Goal: Task Accomplishment & Management: Complete application form

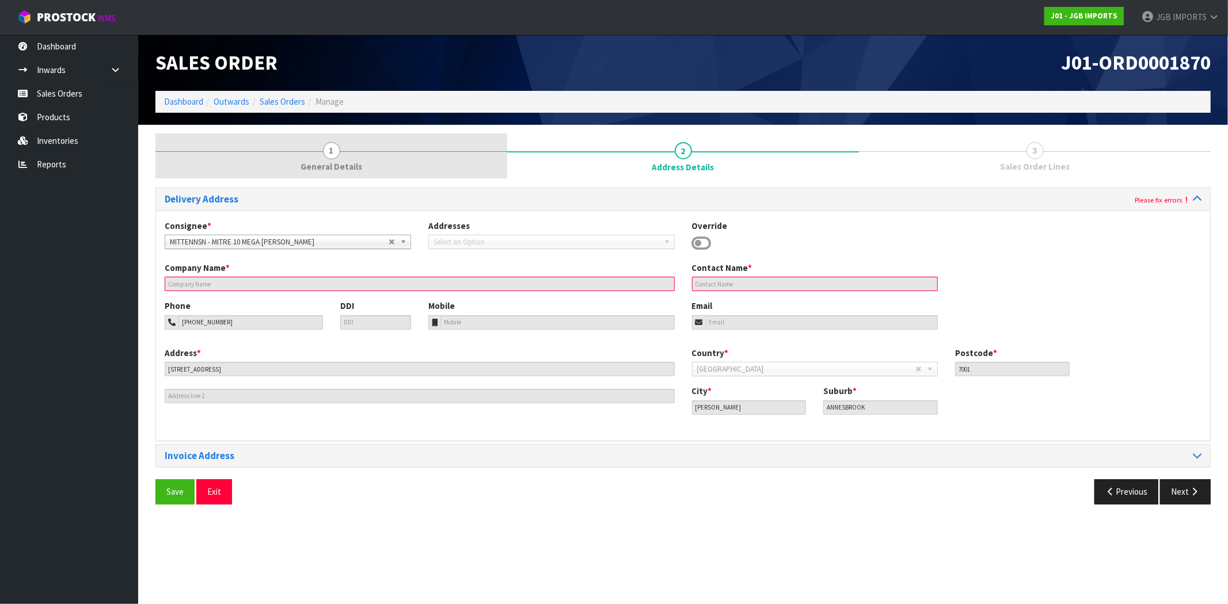
click at [394, 151] on div at bounding box center [331, 151] width 352 height 1
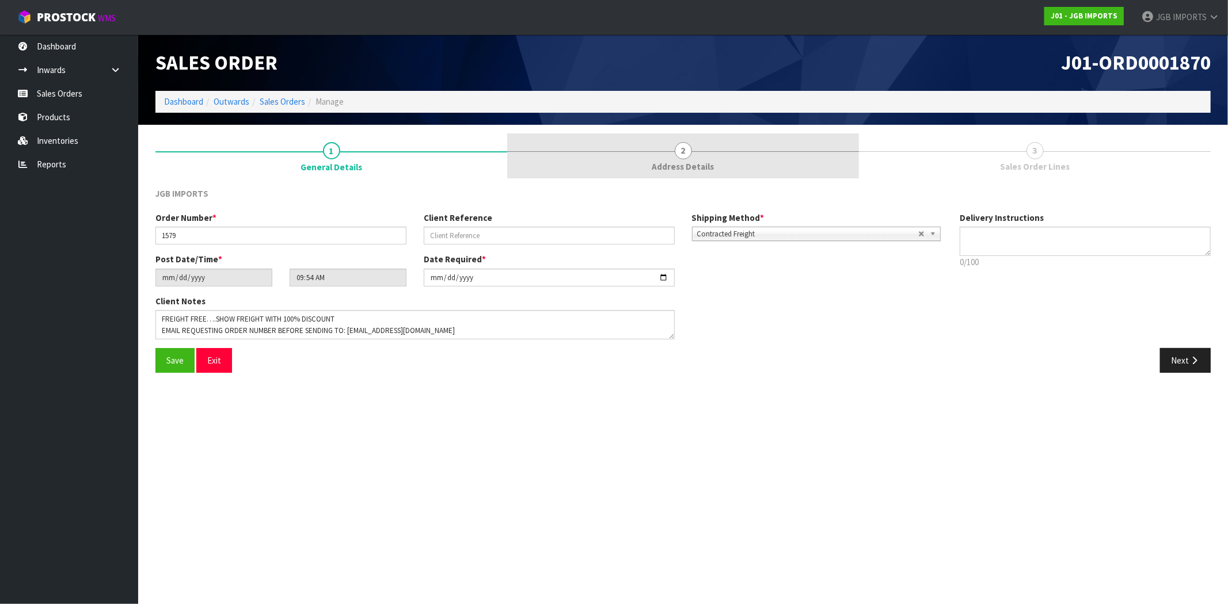
click at [699, 172] on span "Address Details" at bounding box center [683, 167] width 62 height 12
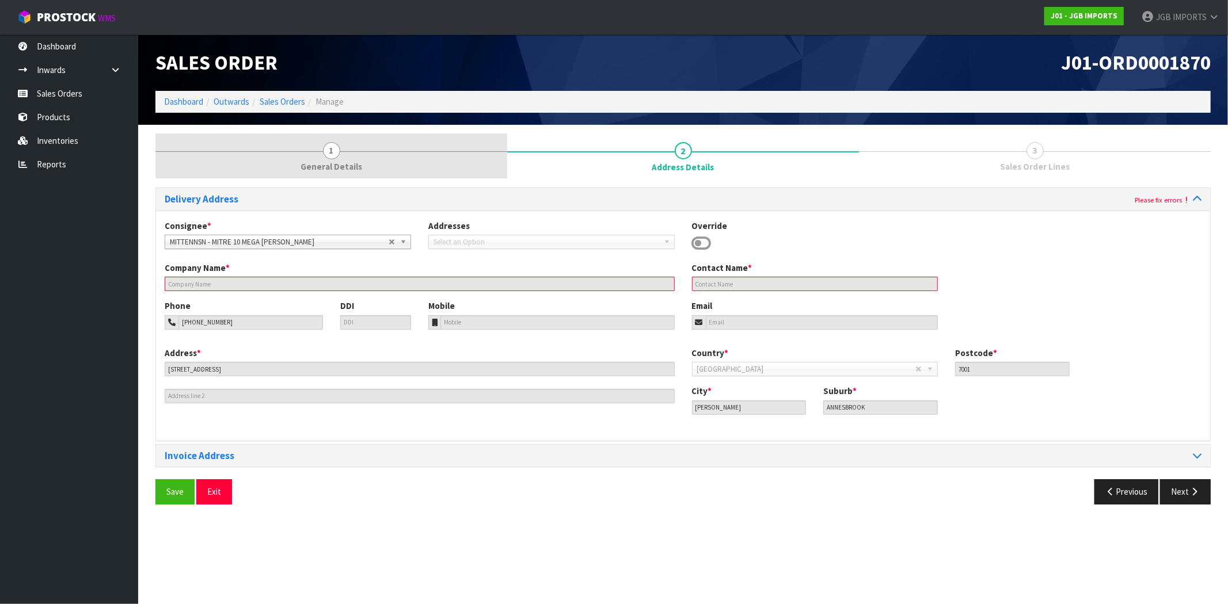
click at [393, 163] on link "1 General Details" at bounding box center [331, 156] width 352 height 45
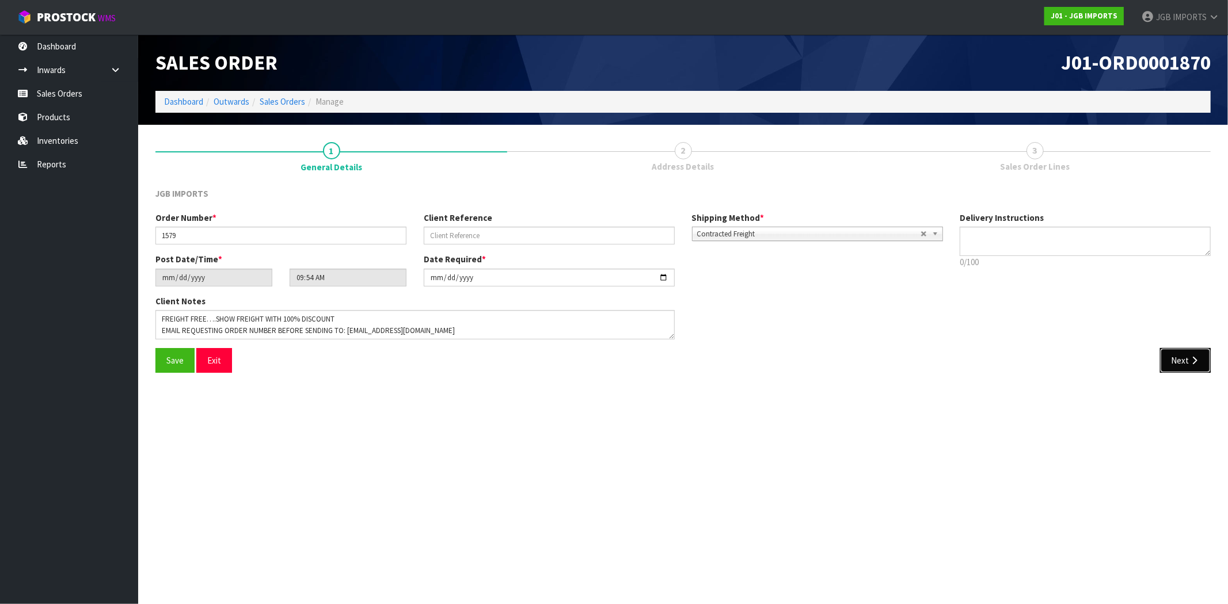
click at [1179, 370] on button "Next" at bounding box center [1185, 360] width 51 height 25
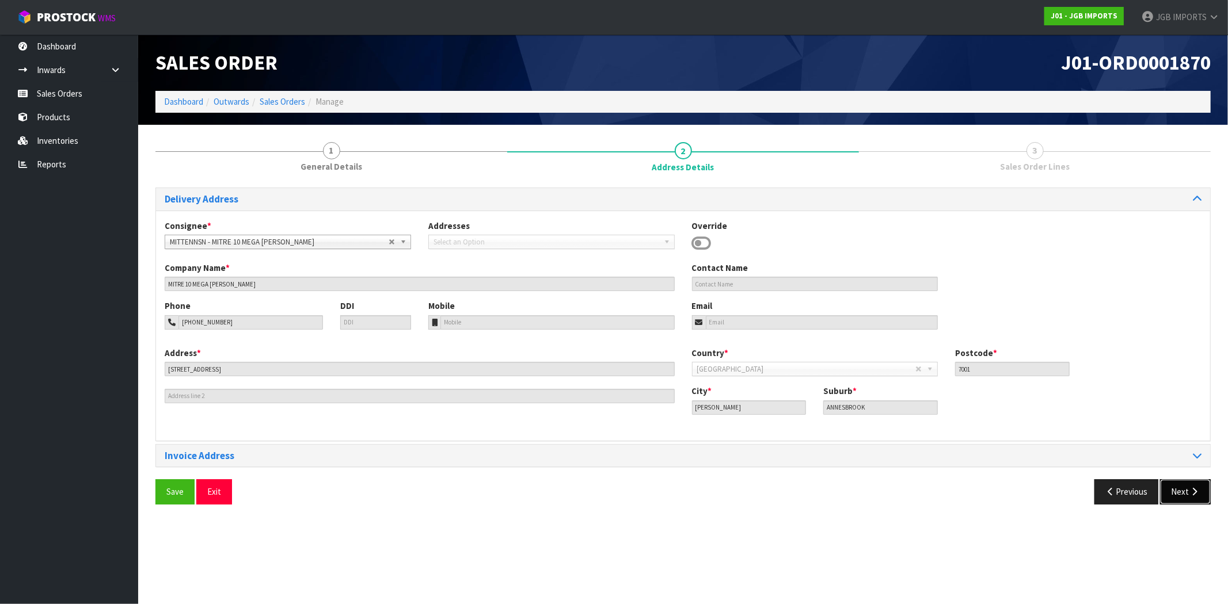
click at [1175, 496] on button "Next" at bounding box center [1185, 491] width 51 height 25
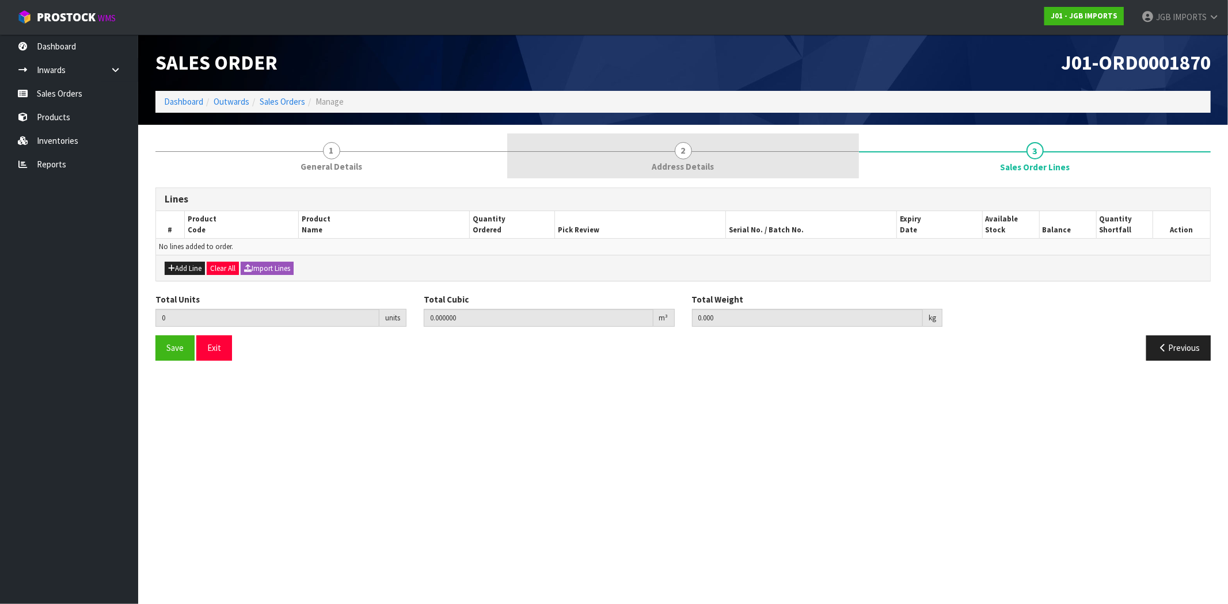
click at [682, 162] on span "Address Details" at bounding box center [683, 167] width 62 height 12
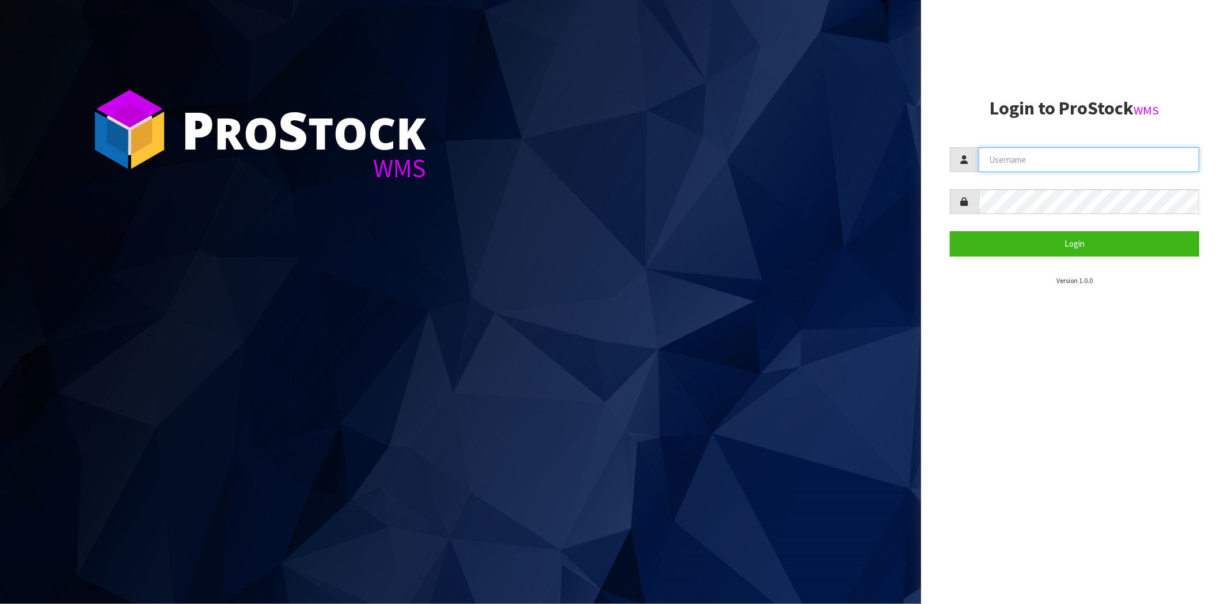
click at [1074, 152] on input "text" at bounding box center [1089, 159] width 220 height 25
paste input "JGBIMPORTS"
type input "JGBIMPORTS"
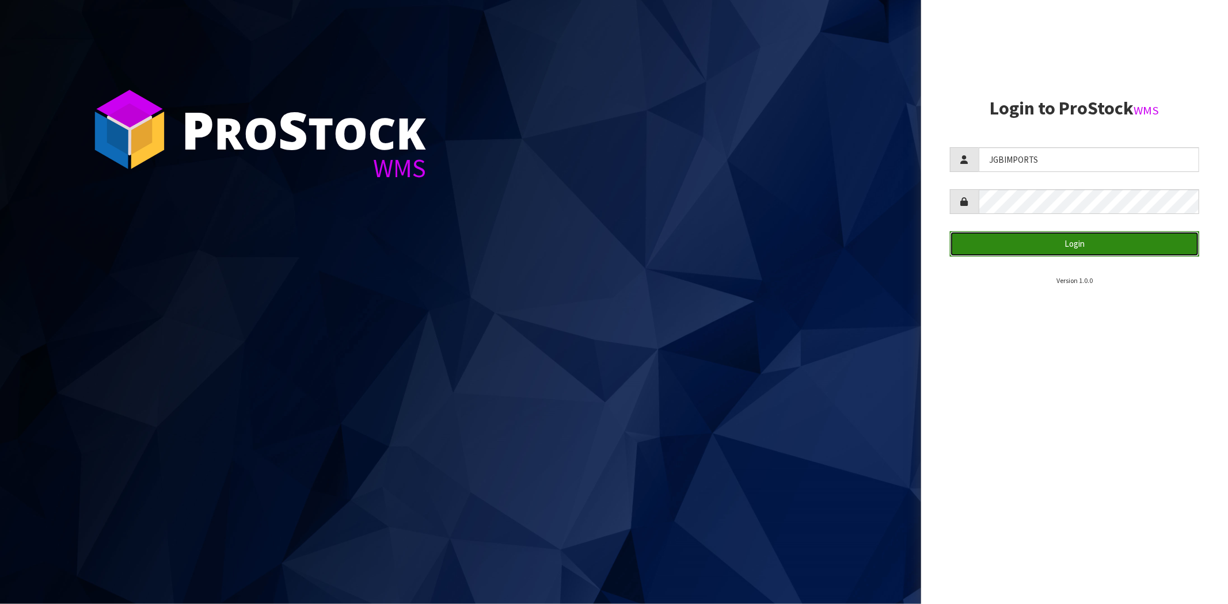
click at [976, 252] on button "Login" at bounding box center [1074, 243] width 249 height 25
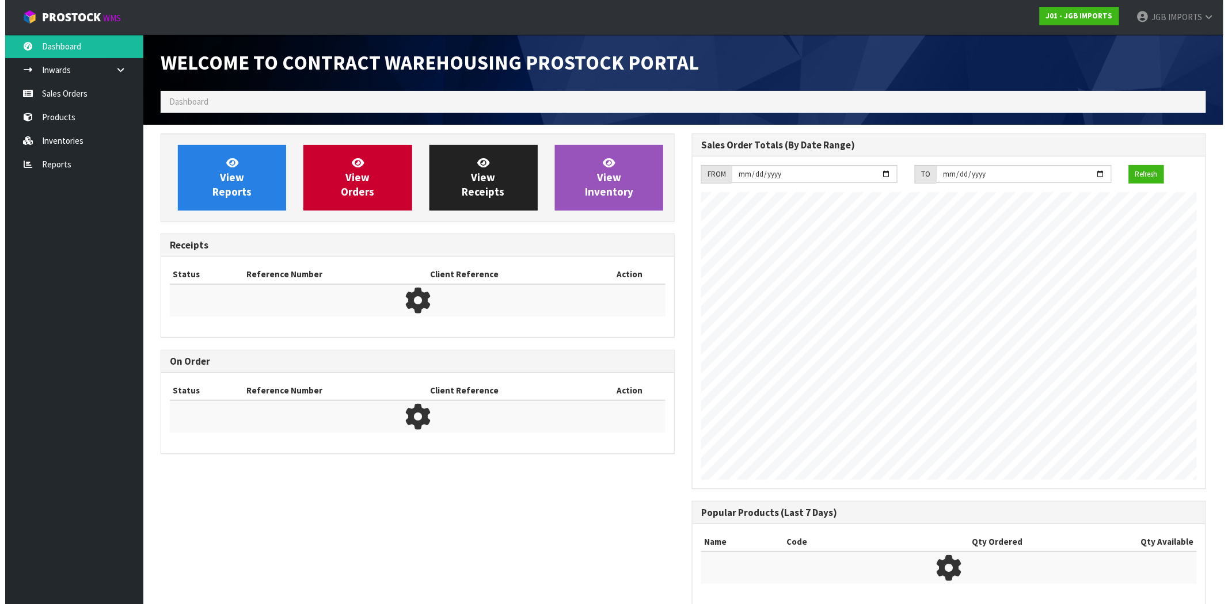
scroll to position [640, 531]
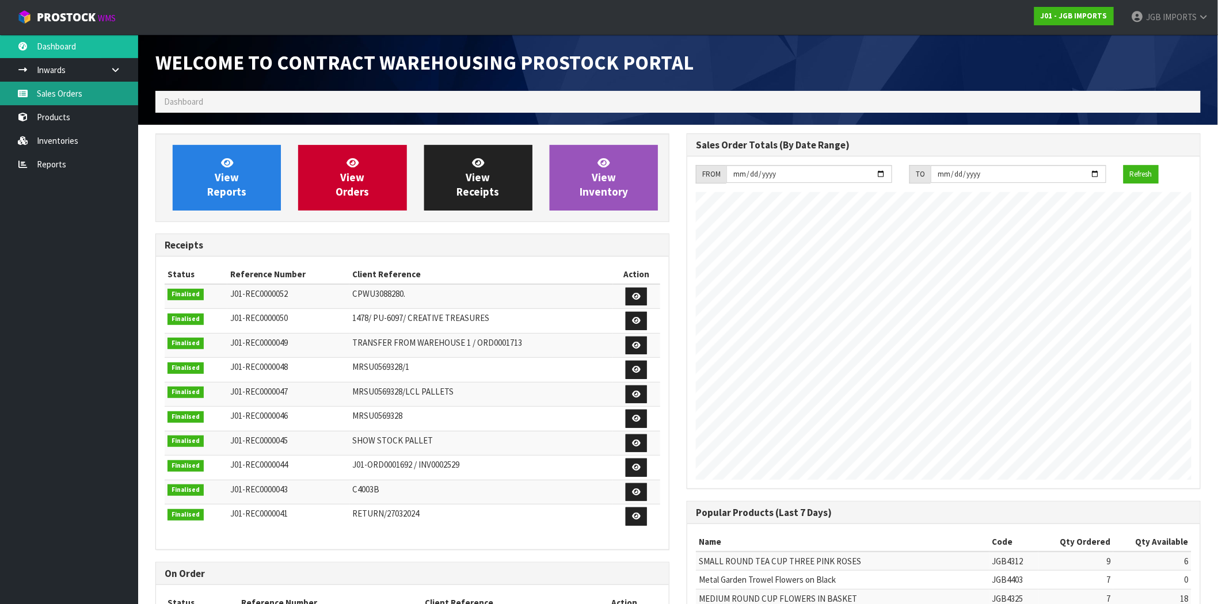
click at [86, 95] on link "Sales Orders" at bounding box center [69, 94] width 138 height 24
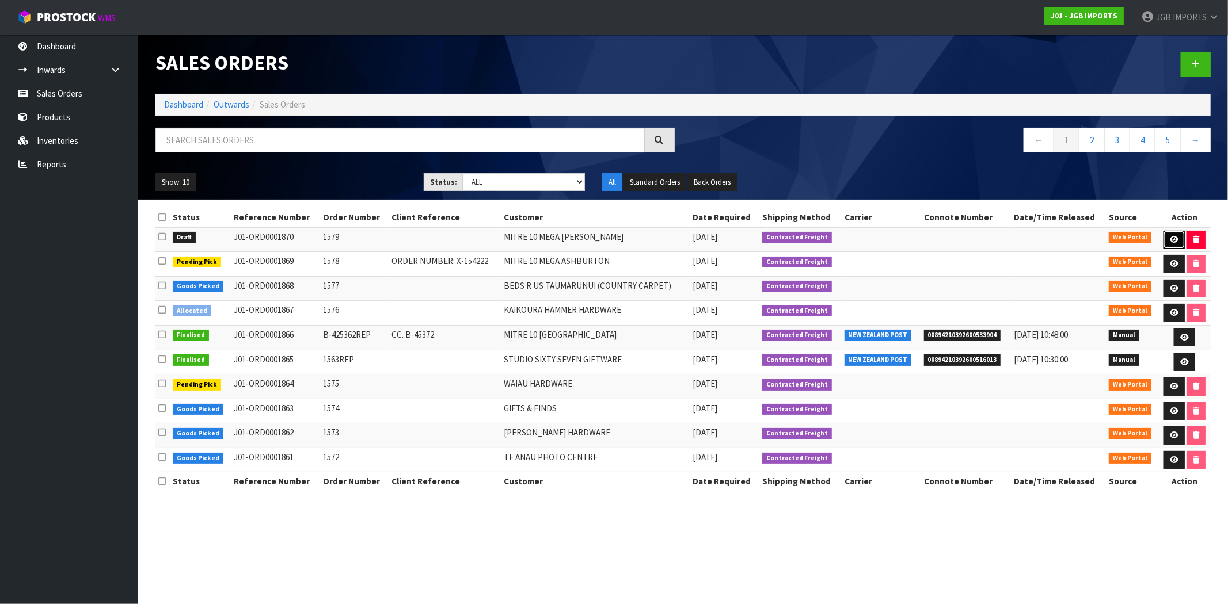
click at [1172, 242] on icon at bounding box center [1174, 239] width 9 height 7
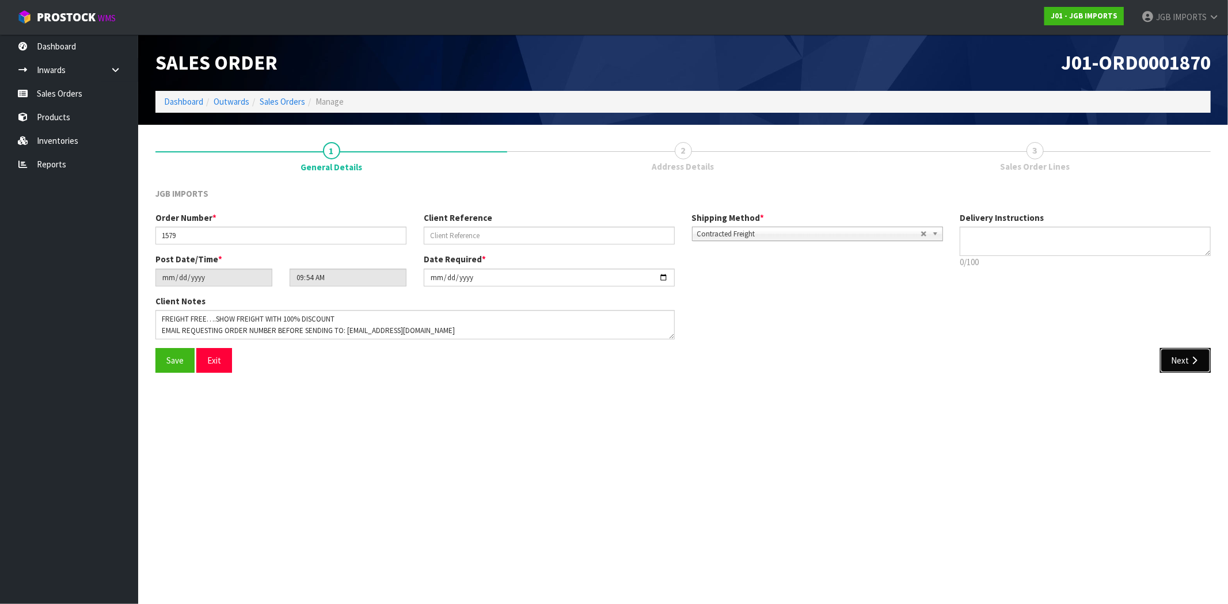
click at [1182, 360] on button "Next" at bounding box center [1185, 360] width 51 height 25
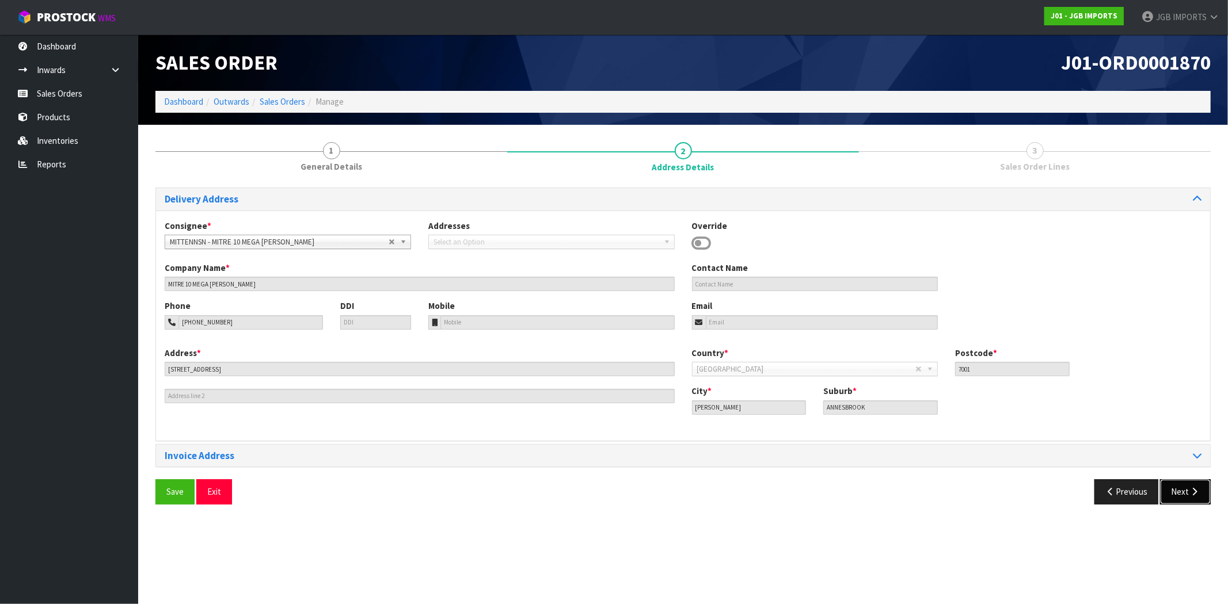
click at [1184, 501] on button "Next" at bounding box center [1185, 491] width 51 height 25
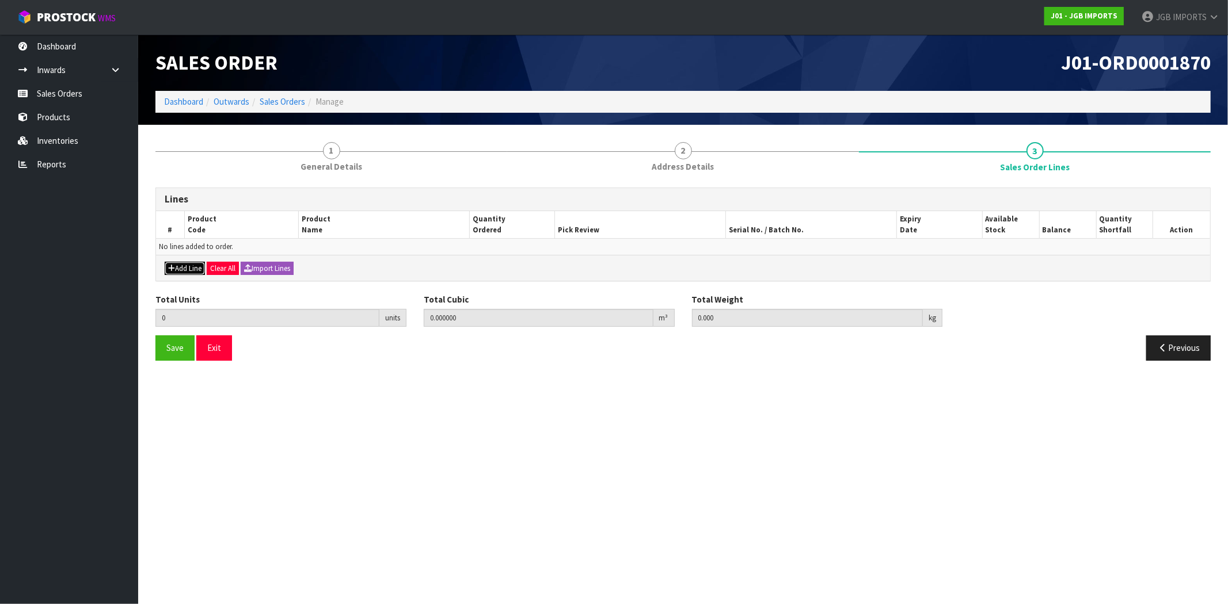
click at [193, 267] on button "Add Line" at bounding box center [185, 269] width 40 height 14
type input "0"
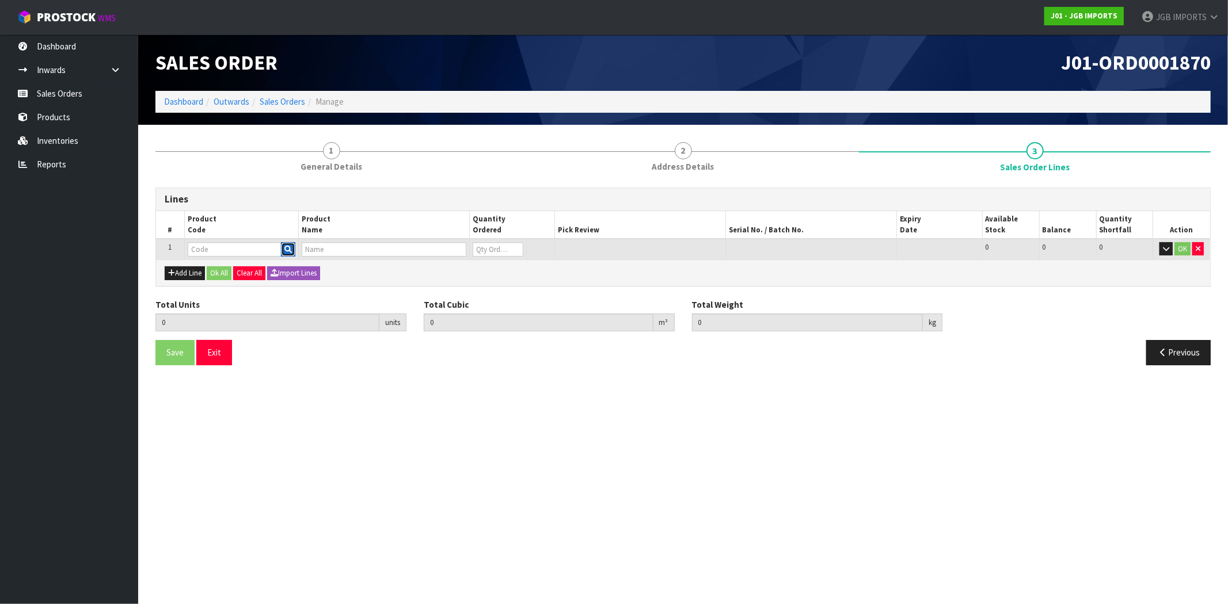
click at [289, 250] on icon "button" at bounding box center [287, 249] width 7 height 7
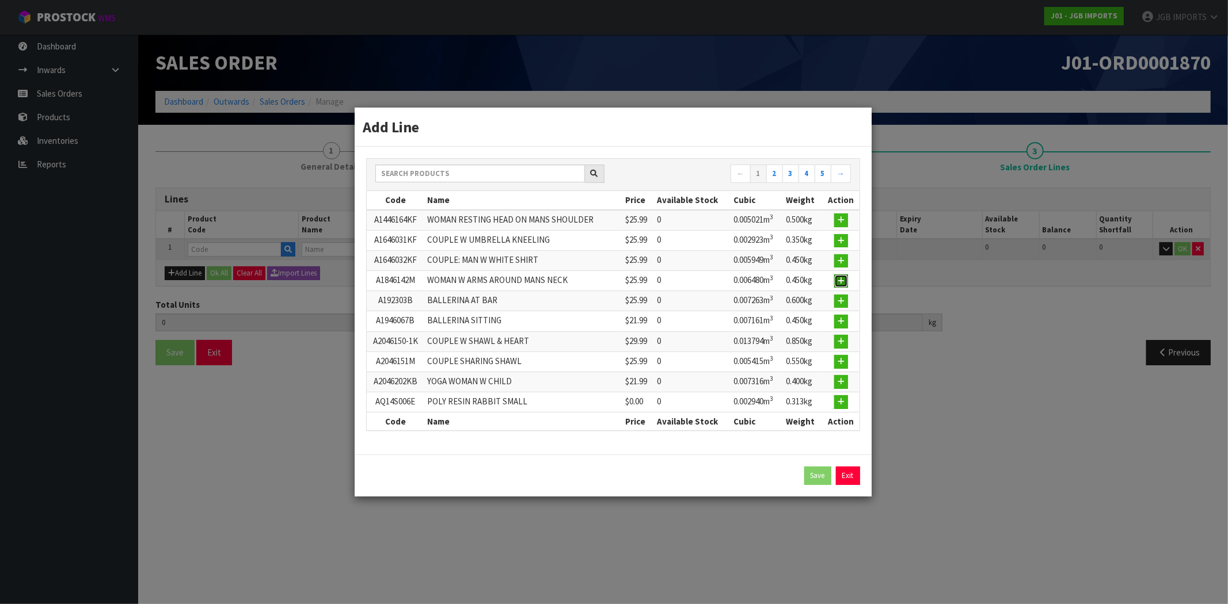
click at [844, 283] on icon "button" at bounding box center [841, 280] width 7 height 7
type input "0.000000"
type input "0.000"
type input "A1846142M"
type input "WOMAN W ARMS AROUND MANS NECK"
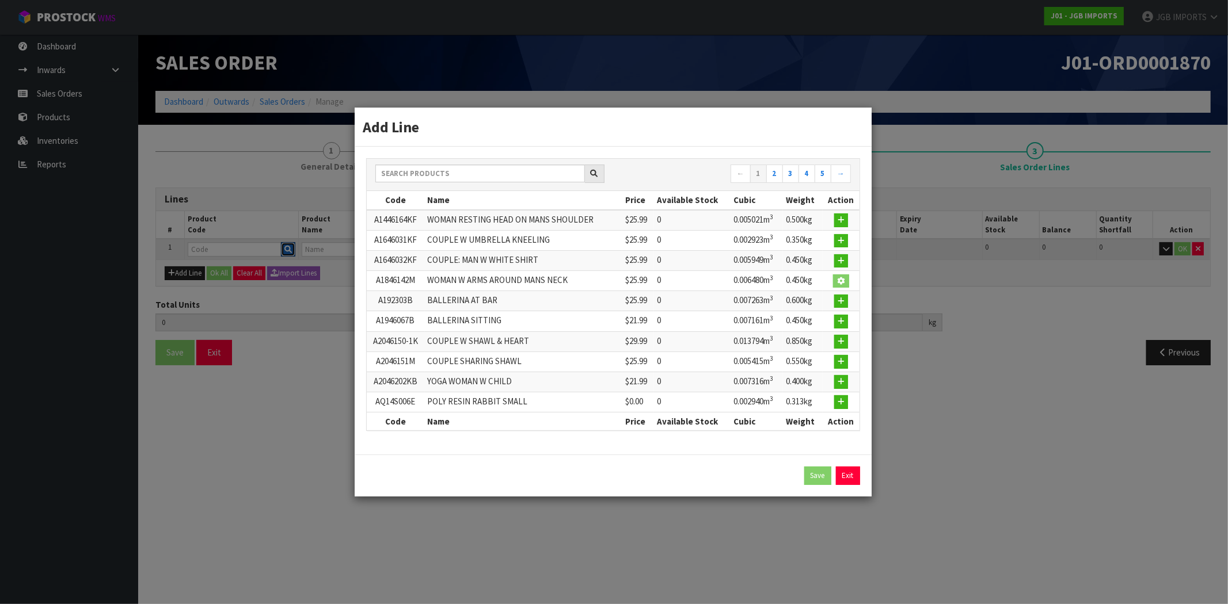
type input "0"
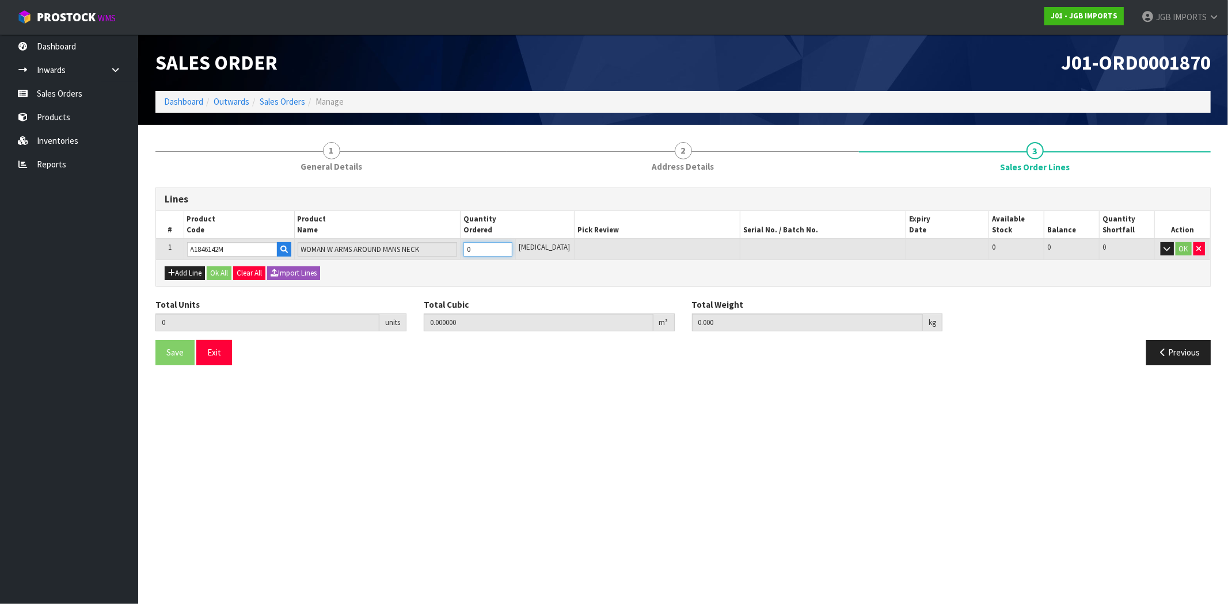
drag, startPoint x: 489, startPoint y: 252, endPoint x: 475, endPoint y: 251, distance: 14.4
click at [475, 251] on input "0" at bounding box center [487, 249] width 49 height 14
type input "1"
type input "0.00648"
type input "0.45"
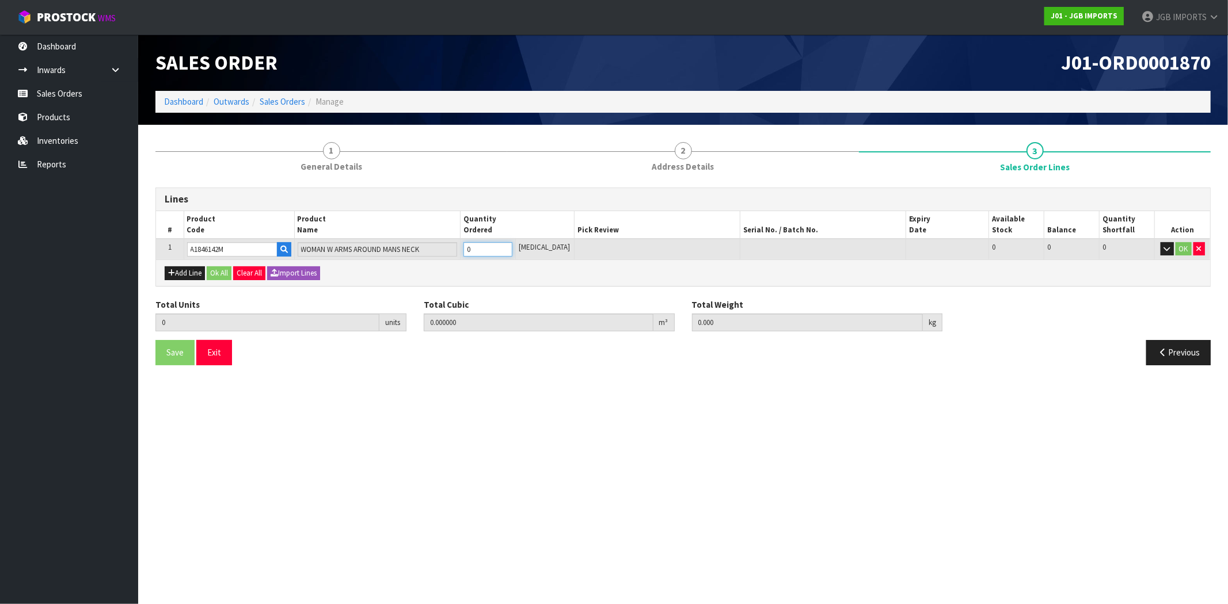
type input "1"
type input "10"
type input "0.0648"
type input "4.5"
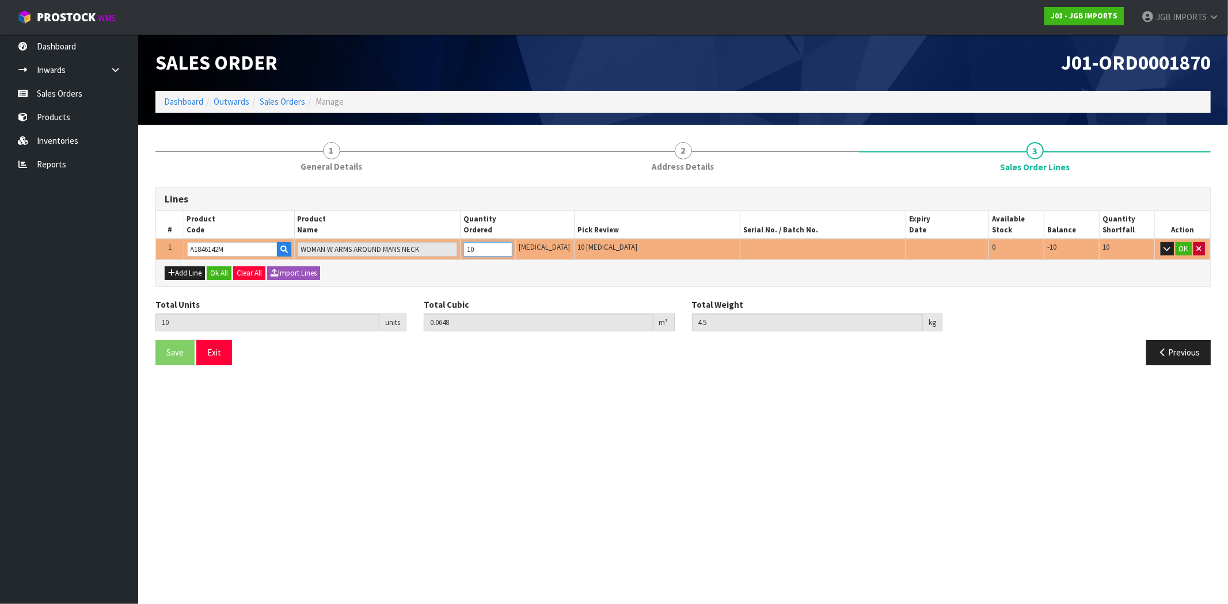
type input "10"
click at [1198, 251] on icon "button" at bounding box center [1199, 248] width 5 height 7
type input "0"
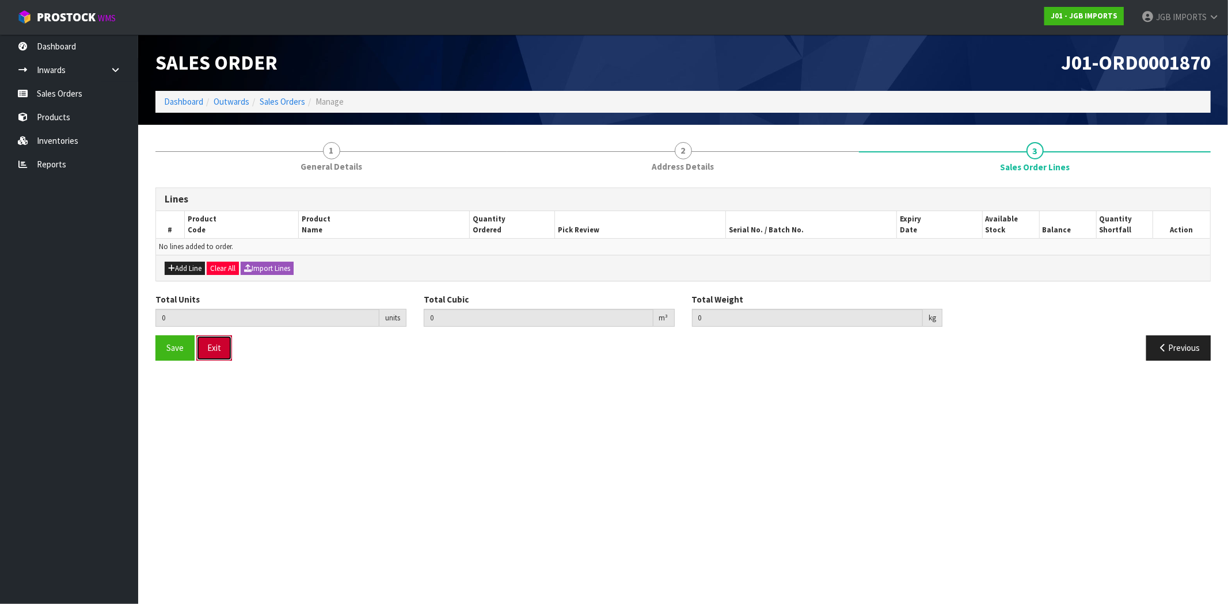
click at [218, 347] on button "Exit" at bounding box center [214, 348] width 36 height 25
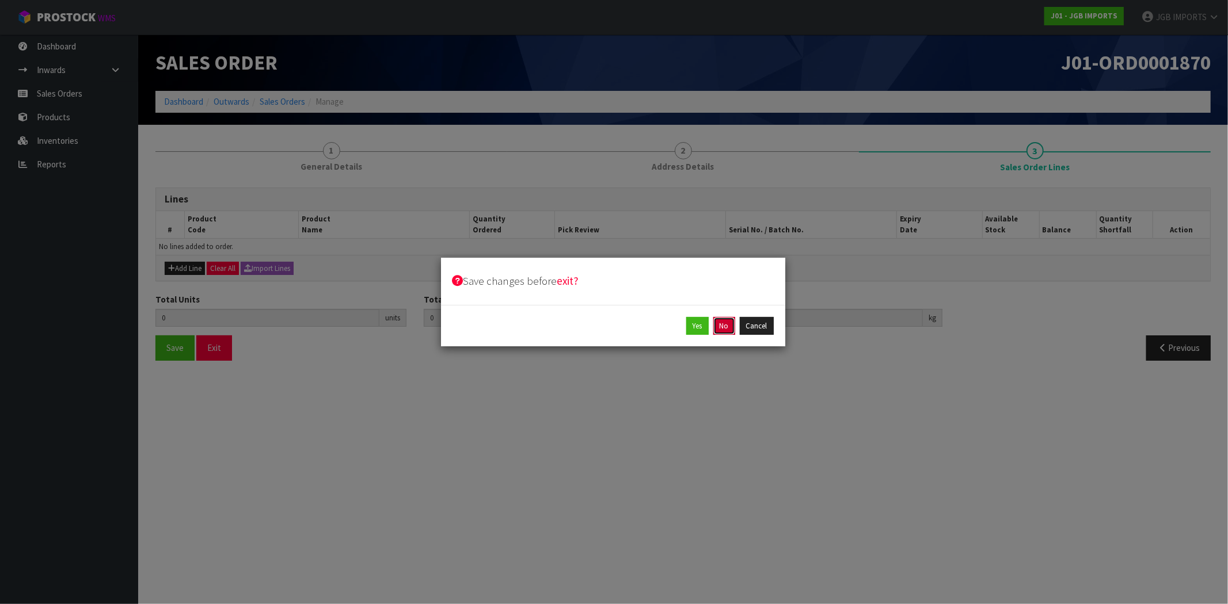
click at [728, 320] on button "No" at bounding box center [724, 326] width 22 height 18
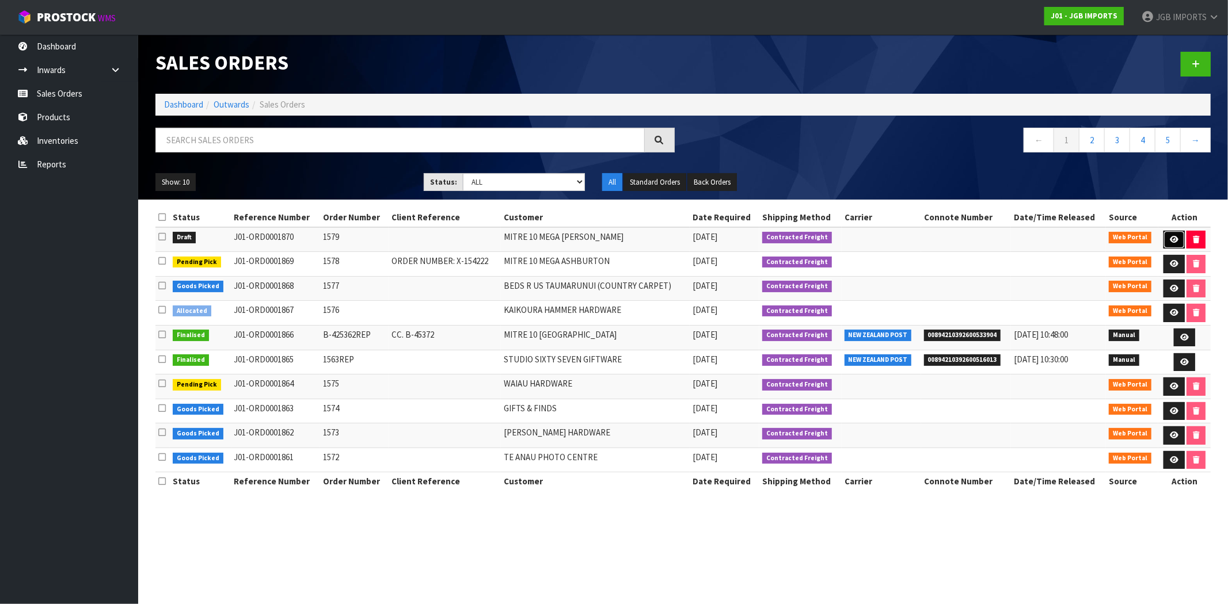
click at [1170, 242] on icon at bounding box center [1174, 239] width 9 height 7
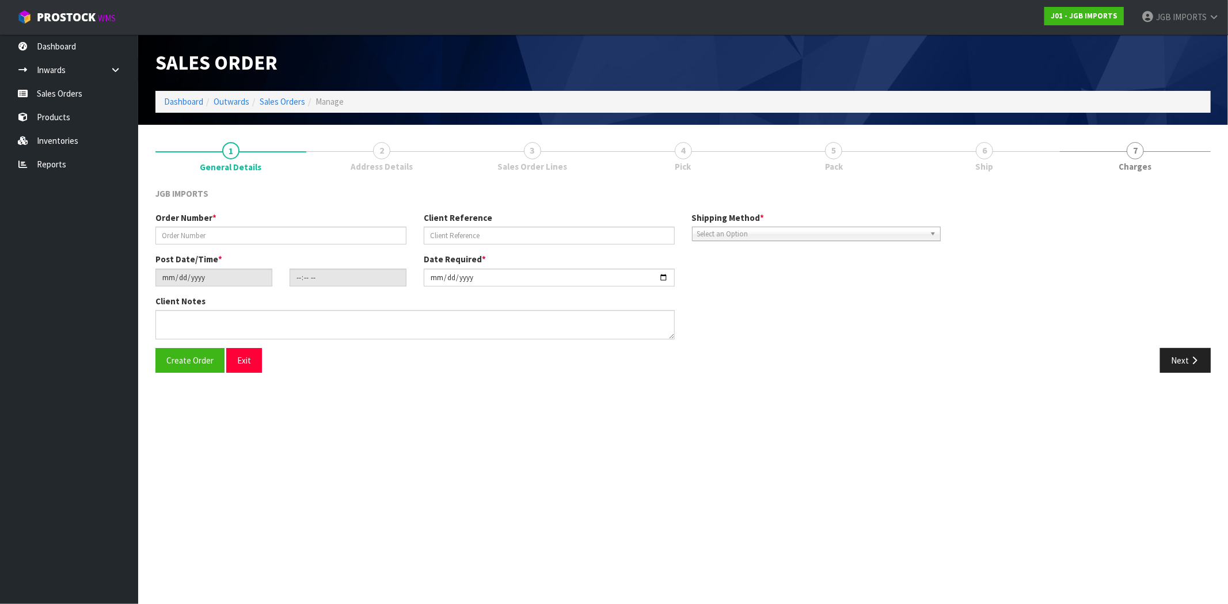
type input "1579"
type input "[DATE]"
type input "09:54:00.000"
type input "[DATE]"
type textarea "FREIGHT FREE….SHOW FREIGHT WITH 100% DISCOUNT EMAIL REQUESTING ORDER NUMBER BEF…"
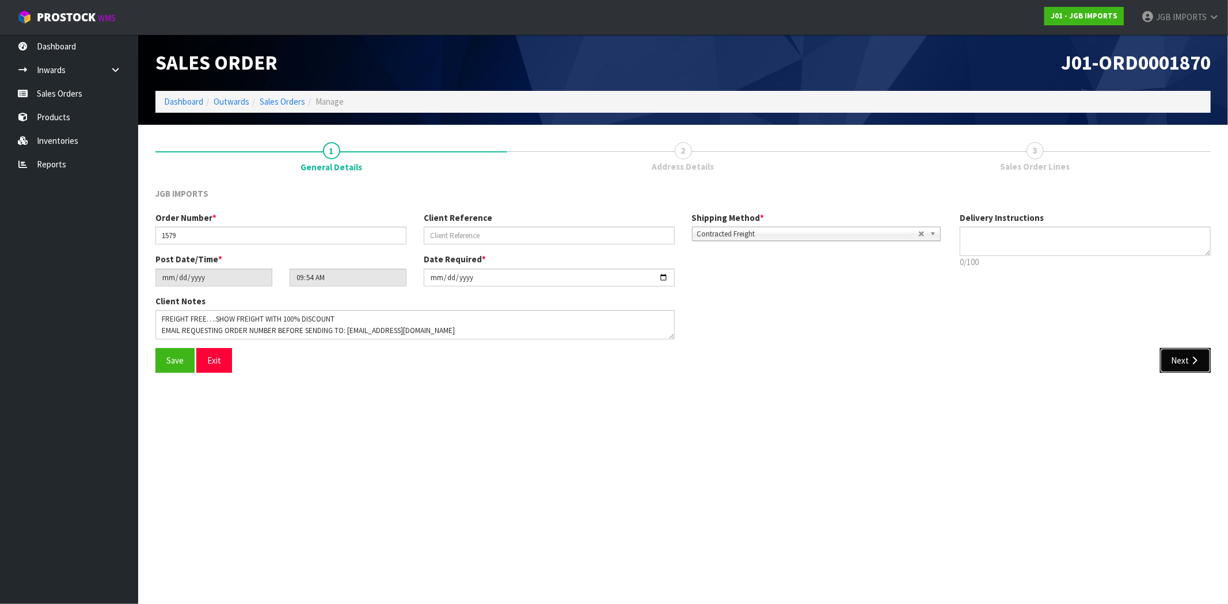
click at [1172, 360] on button "Next" at bounding box center [1185, 360] width 51 height 25
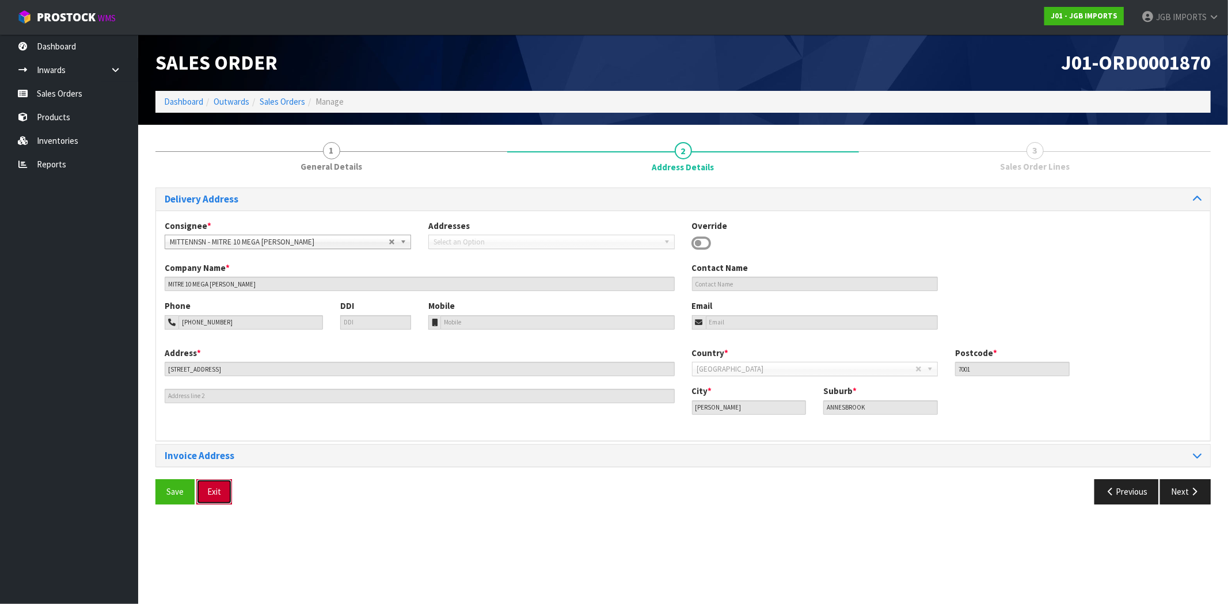
click at [224, 496] on button "Exit" at bounding box center [214, 491] width 36 height 25
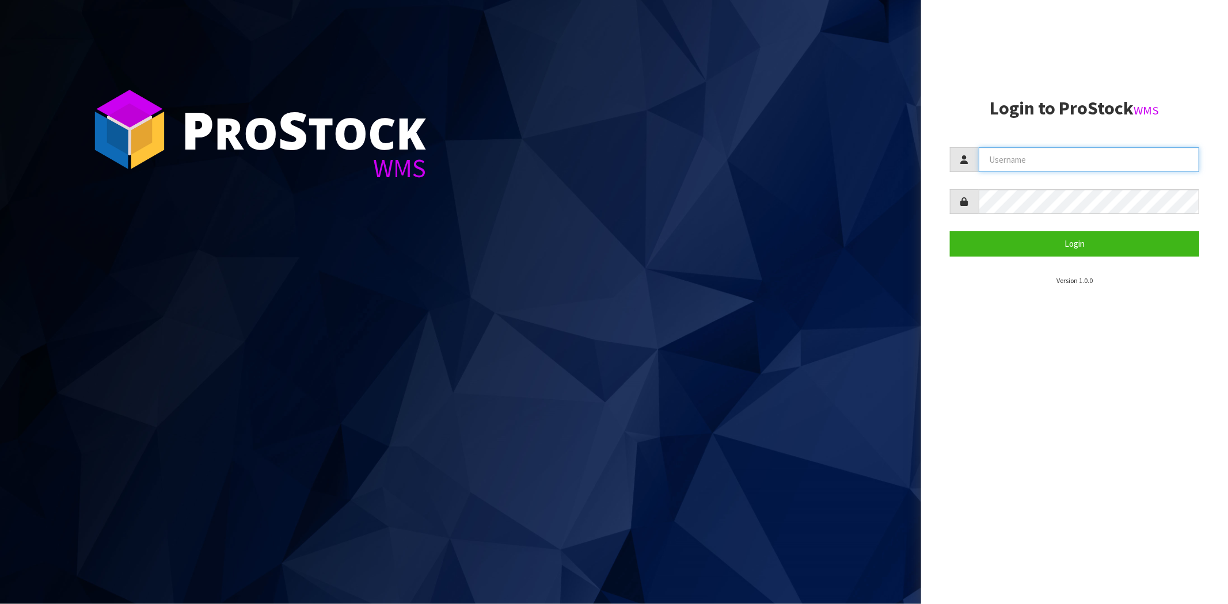
click at [1043, 154] on input "text" at bounding box center [1089, 159] width 220 height 25
type input "[PERSON_NAME][EMAIL_ADDRESS][DOMAIN_NAME]"
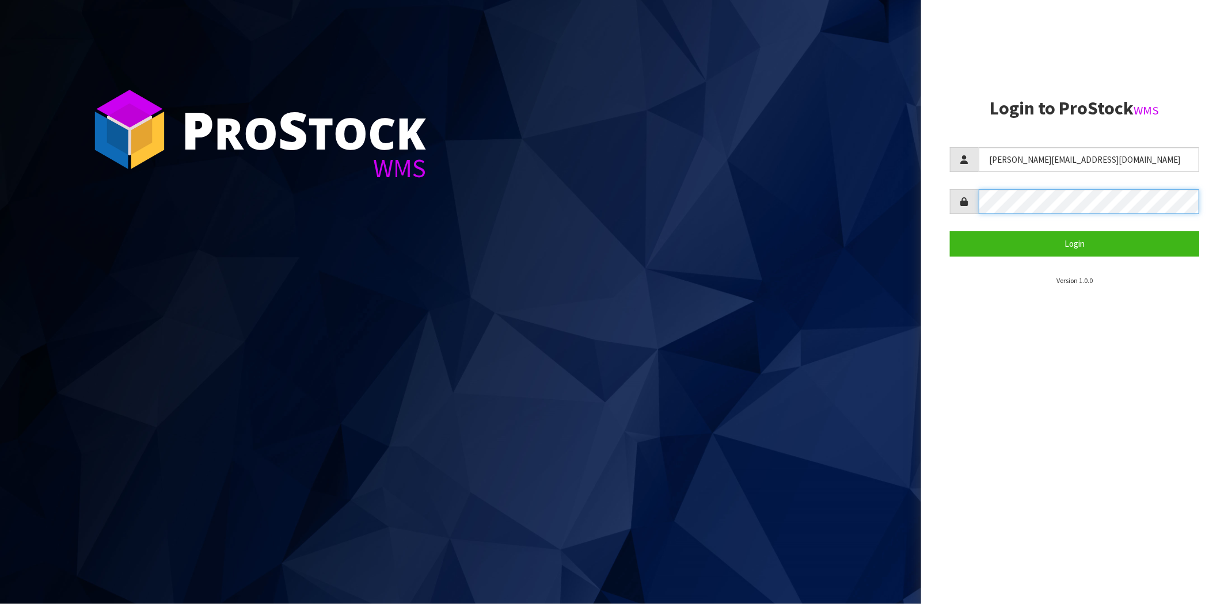
click at [950, 231] on button "Login" at bounding box center [1074, 243] width 249 height 25
